Goal: Information Seeking & Learning: Find specific fact

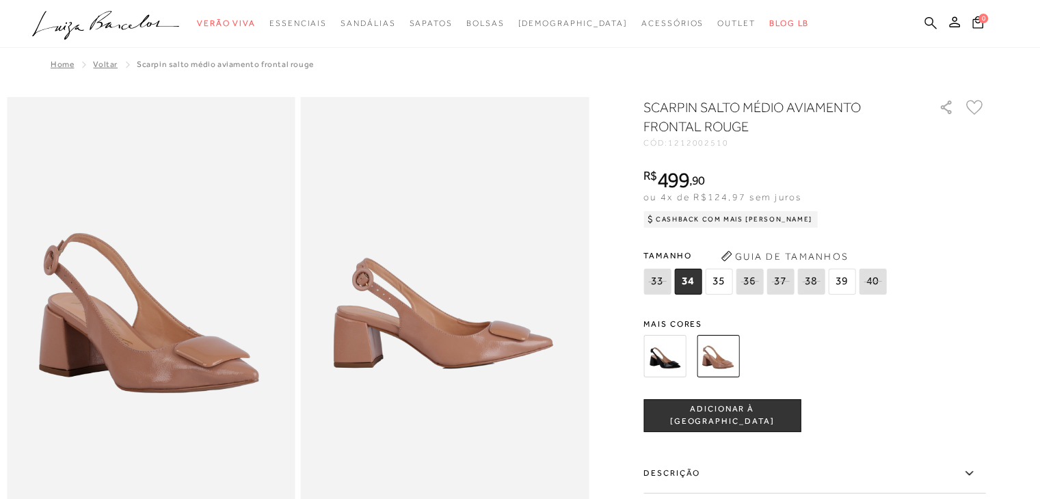
drag, startPoint x: 0, startPoint y: 0, endPoint x: 933, endPoint y: 28, distance: 933.2
click at [933, 28] on icon at bounding box center [931, 22] width 12 height 13
paste input "10580315337"
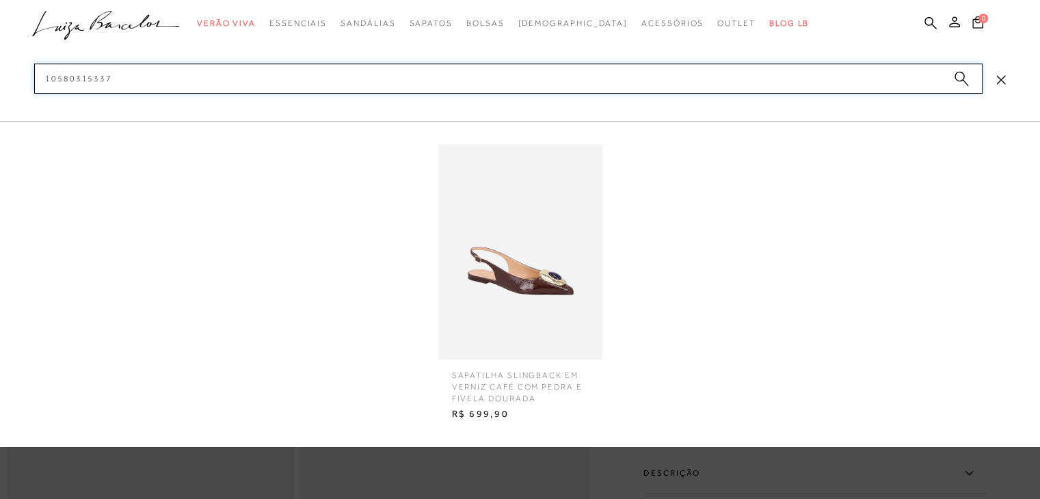
type input "10580315337"
click at [519, 194] on img at bounding box center [520, 251] width 164 height 215
